Goal: Task Accomplishment & Management: Complete application form

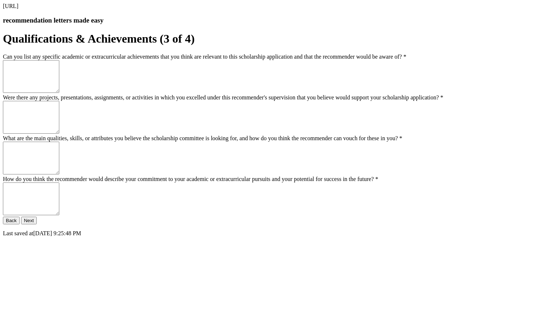
scroll to position [13, 0]
click at [59, 93] on textarea "Can you list any specific academic or extracurricular achievements that you thi…" at bounding box center [31, 76] width 56 height 33
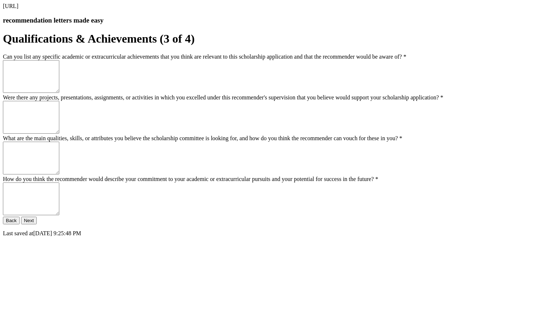
click at [59, 133] on textarea "Were there any projects, presentations, assignments, or activities in which you…" at bounding box center [31, 117] width 56 height 33
click at [59, 174] on textarea "What are the main qualities, skills, or attributes you believe the scholarship …" at bounding box center [31, 157] width 56 height 33
click at [59, 204] on textarea "How do you think the recommender would describe your commitment to your academi…" at bounding box center [31, 198] width 56 height 33
click at [59, 93] on textarea "Can you list any specific academic or extracurricular achievements that you thi…" at bounding box center [31, 76] width 56 height 33
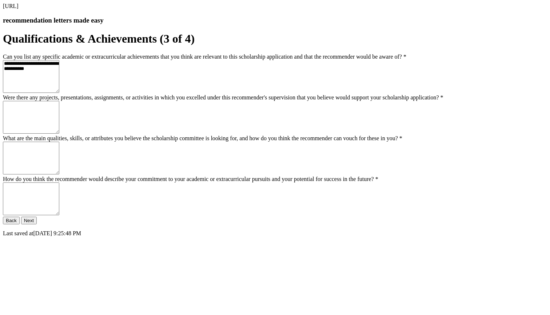
scroll to position [82, 0]
type textarea "**********"
click at [59, 133] on textarea "Were there any projects, presentations, assignments, or activities in which you…" at bounding box center [31, 117] width 56 height 33
type textarea "****"
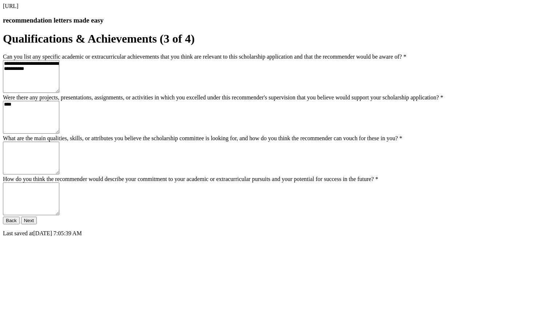
click at [59, 151] on textarea "What are the main qualities, skills, or attributes you believe the scholarship …" at bounding box center [31, 157] width 56 height 33
type textarea "*"
type textarea "**********"
click at [59, 215] on textarea "How do you think the recommender would describe your commitment to your academi…" at bounding box center [31, 198] width 56 height 33
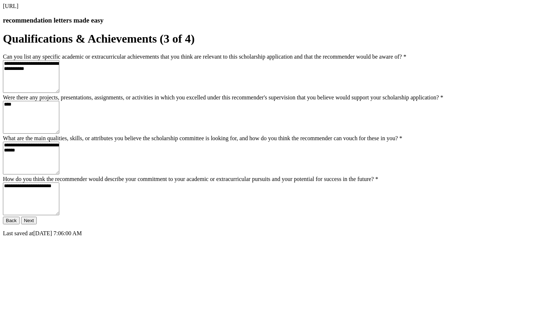
type textarea "**********"
click at [37, 224] on button "Next" at bounding box center [29, 220] width 16 height 8
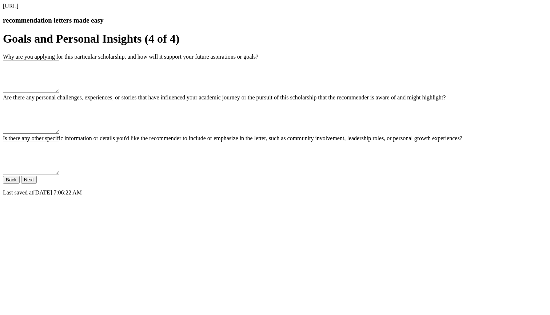
click at [59, 120] on textarea "Are there any personal challenges, experiences, or stories that have influenced…" at bounding box center [31, 117] width 56 height 33
click at [59, 93] on textarea "Why are you applying for this particular scholarship, and how will it support y…" at bounding box center [31, 76] width 56 height 33
click at [37, 183] on button "Next" at bounding box center [29, 180] width 16 height 8
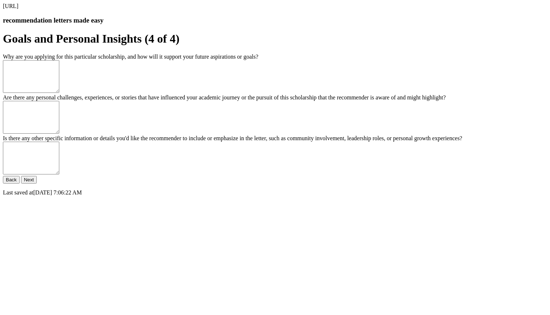
scroll to position [0, 0]
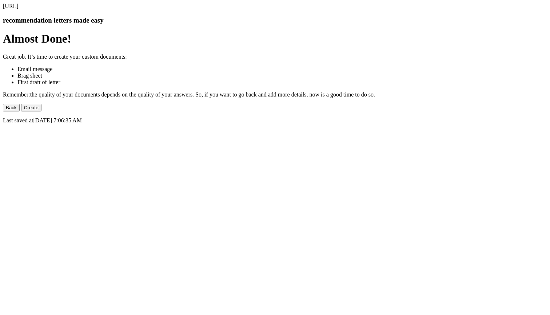
drag, startPoint x: 136, startPoint y: 82, endPoint x: 231, endPoint y: 167, distance: 128.0
click at [231, 124] on div "bragsheet.ai recommendation letters made easy Almost Done! Great job. It’s time…" at bounding box center [275, 63] width 544 height 121
click at [41, 111] on button "Create" at bounding box center [31, 108] width 20 height 8
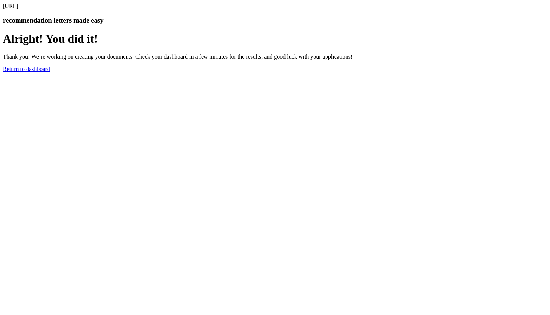
click at [50, 72] on link "Return to dashboard" at bounding box center [26, 69] width 47 height 6
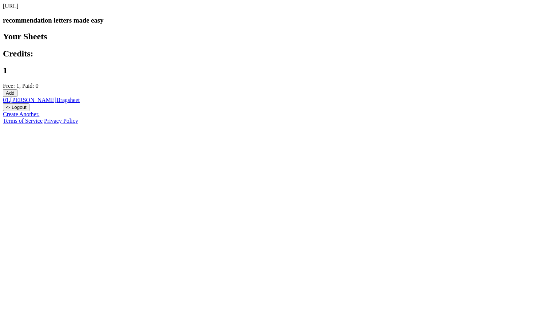
click at [29, 111] on button "<- Logout" at bounding box center [16, 107] width 27 height 8
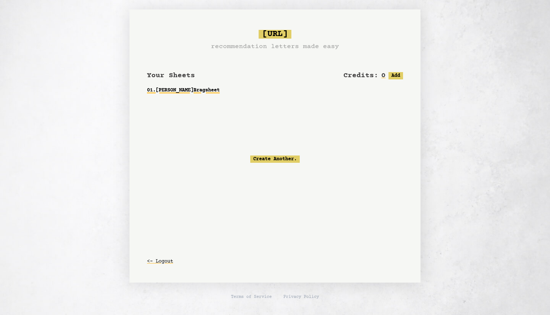
click at [198, 90] on link "01 . [PERSON_NAME] Bragsheet" at bounding box center [275, 90] width 256 height 13
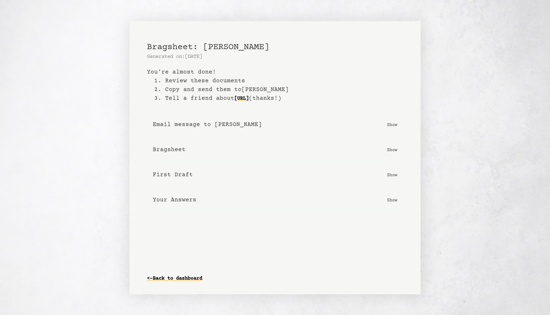
click at [390, 120] on button "Email message to [PERSON_NAME] Show" at bounding box center [275, 124] width 256 height 21
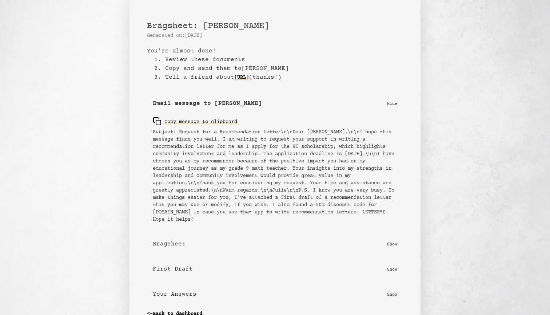
click at [394, 104] on p "Hide" at bounding box center [392, 103] width 10 height 7
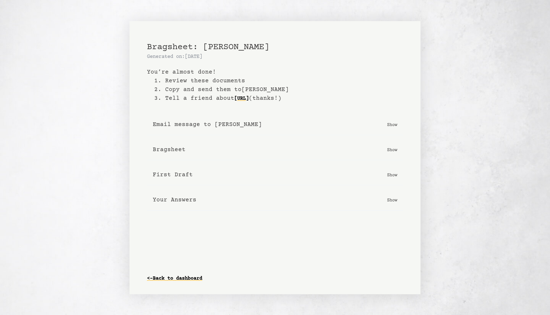
click at [391, 148] on p "Show" at bounding box center [392, 149] width 10 height 7
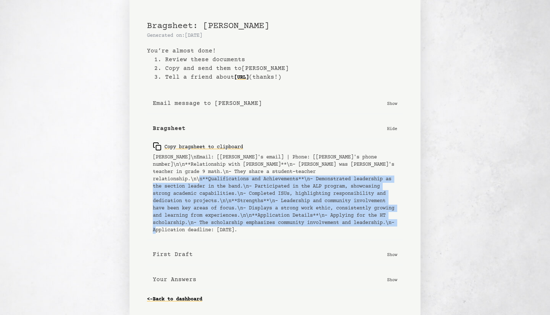
drag, startPoint x: 254, startPoint y: 227, endPoint x: 143, endPoint y: 177, distance: 122.0
click at [143, 177] on div "Bragsheet: [PERSON_NAME] Generated on: [DATE] You’re almost done! 1. Review the…" at bounding box center [274, 157] width 291 height 315
click at [394, 255] on p "Show" at bounding box center [392, 254] width 10 height 7
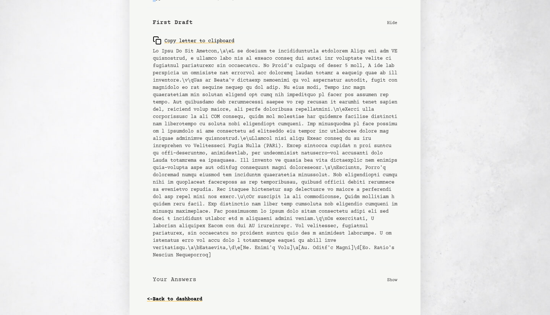
scroll to position [239, 0]
click at [391, 280] on p "Show" at bounding box center [392, 279] width 10 height 7
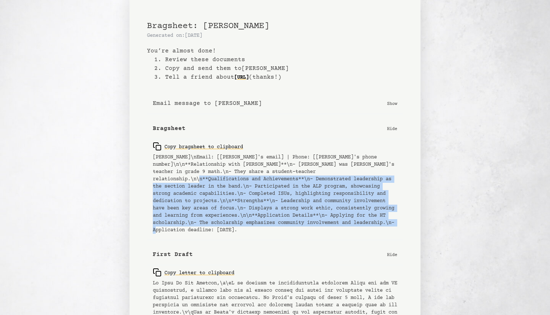
scroll to position [0, 0]
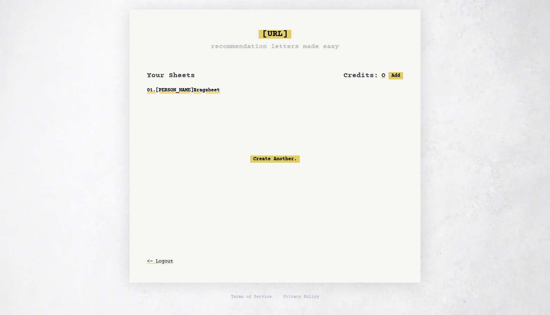
click at [179, 88] on link "01 . [PERSON_NAME] Bragsheet" at bounding box center [275, 90] width 256 height 13
